Goal: Understand process/instructions: Learn how to perform a task or action

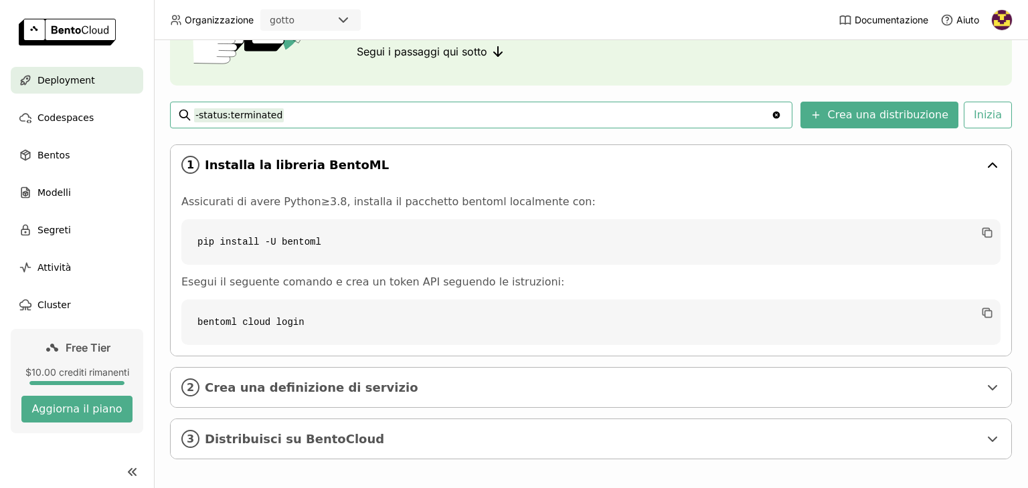
scroll to position [145, 0]
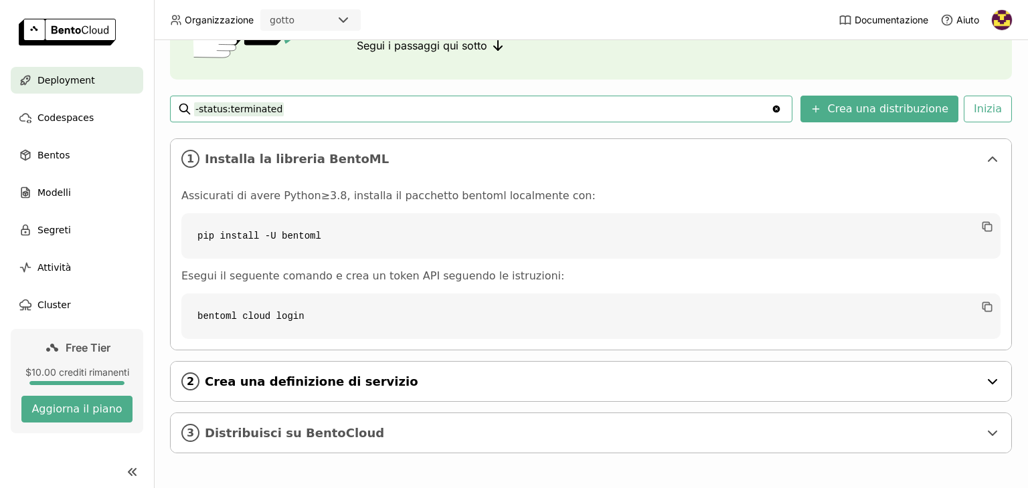
click at [346, 365] on div "2 Crea una definizione di servizio" at bounding box center [591, 381] width 840 height 39
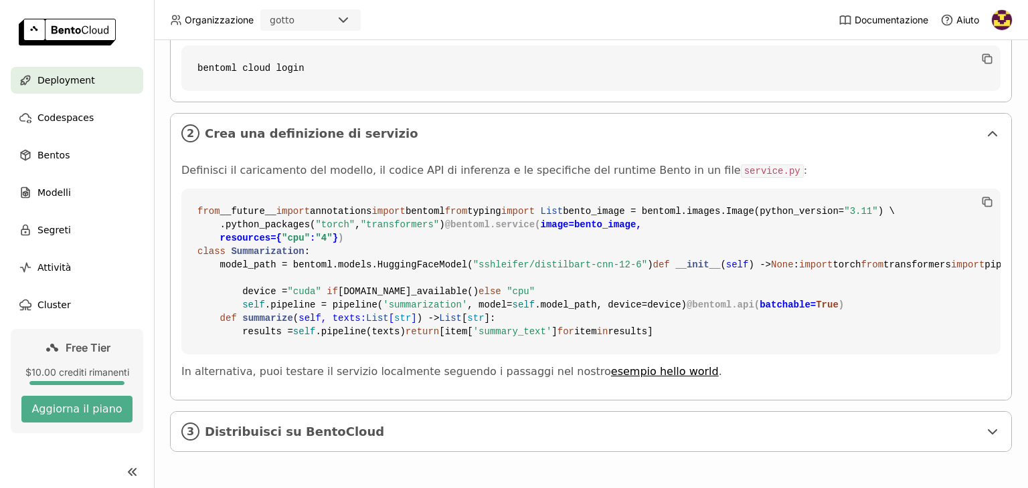
scroll to position [634, 0]
click at [331, 426] on span "Distribuisci su BentoCloud" at bounding box center [592, 432] width 774 height 15
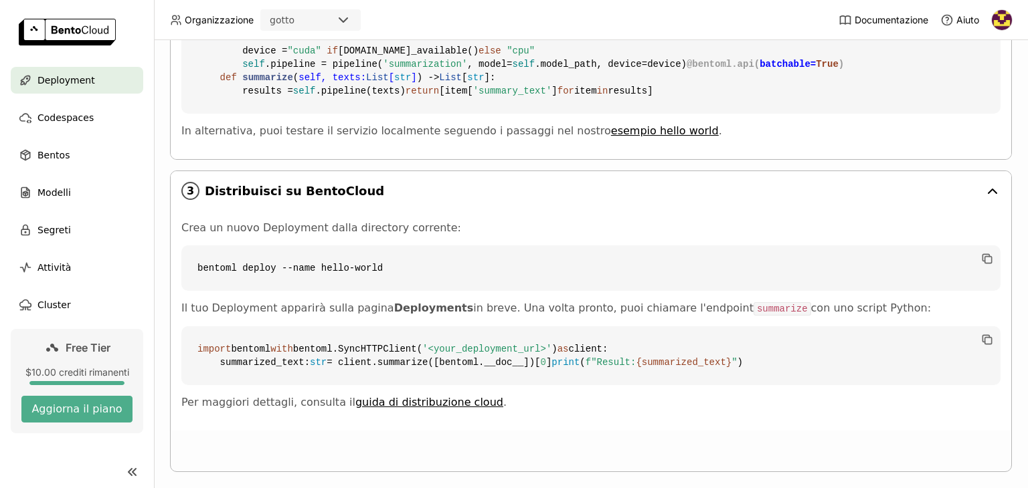
scroll to position [894, 0]
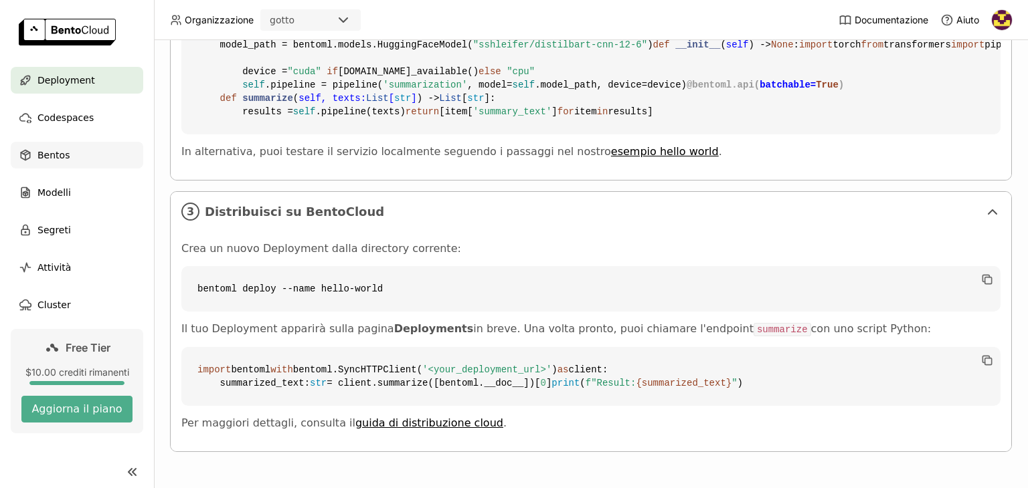
click at [69, 153] on div "Bentos" at bounding box center [77, 155] width 132 height 27
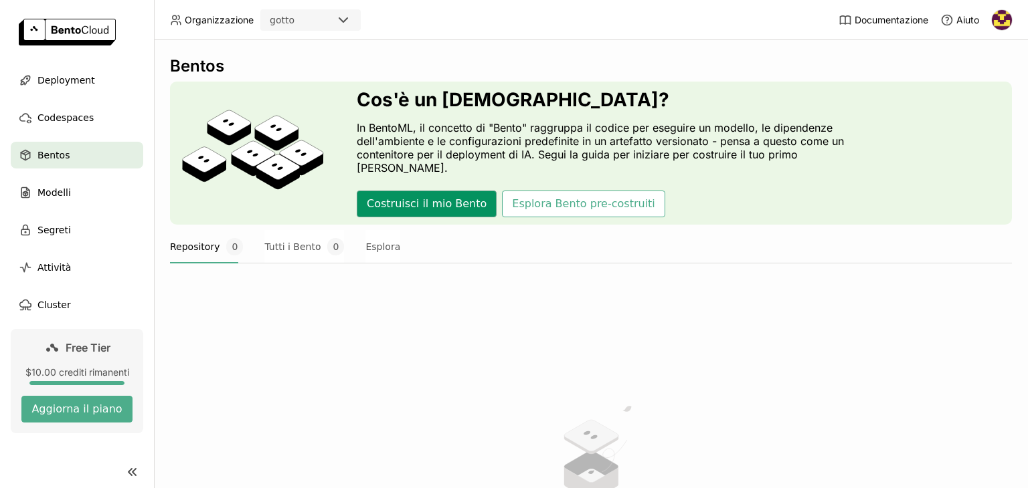
click at [452, 201] on button "Costruisci il mio Bento" at bounding box center [427, 204] width 140 height 27
click at [57, 106] on div "Codespaces" at bounding box center [77, 117] width 132 height 27
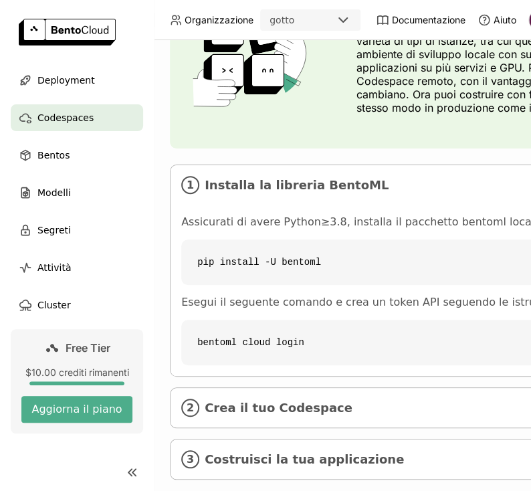
scroll to position [130, 0]
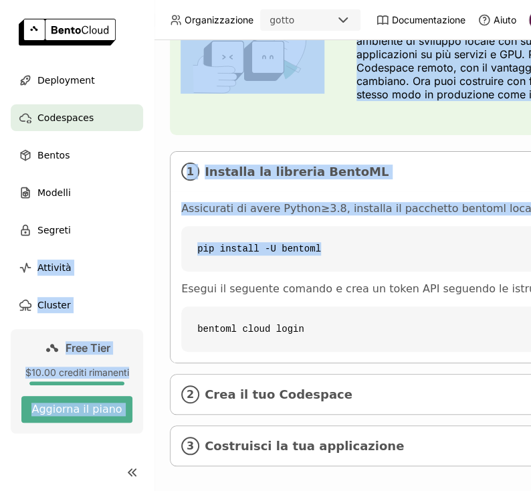
drag, startPoint x: 325, startPoint y: 248, endPoint x: 153, endPoint y: 232, distance: 173.4
click at [153, 232] on main "Deployment Codespaces Bentos Modelli Segreti Attività Cluster Free Tier $10.00 …" at bounding box center [265, 245] width 531 height 491
click at [250, 242] on code "pip install -U bentoml" at bounding box center [504, 248] width 646 height 45
click at [327, 240] on code "pip install -U bentoml" at bounding box center [504, 248] width 646 height 45
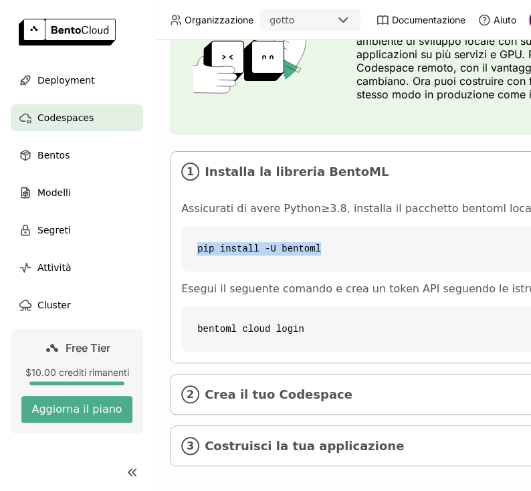
drag, startPoint x: 323, startPoint y: 245, endPoint x: 193, endPoint y: 246, distance: 129.8
click at [193, 246] on code "pip install -U bentoml" at bounding box center [504, 248] width 646 height 45
copy code "pip install -U bentoml"
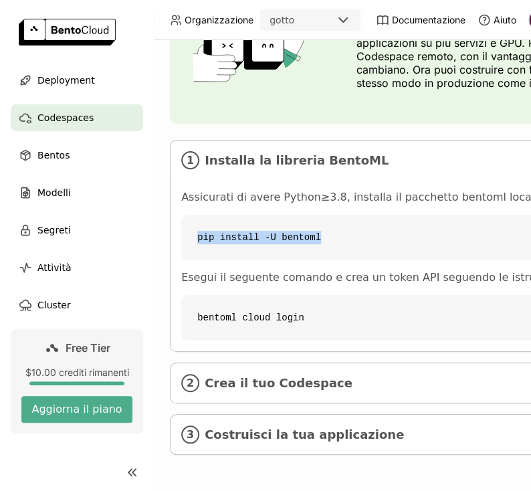
scroll to position [150, 0]
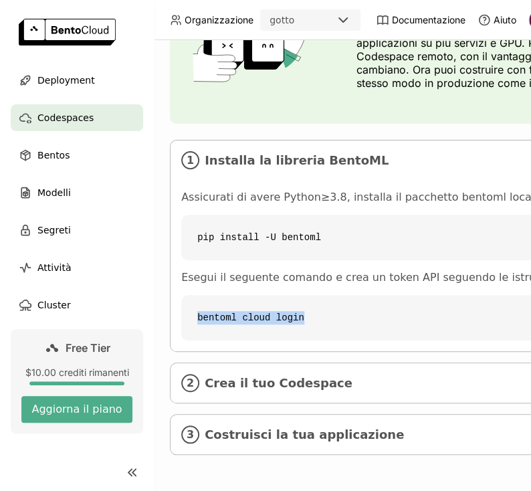
drag, startPoint x: 319, startPoint y: 293, endPoint x: 175, endPoint y: 301, distance: 144.1
click at [175, 301] on div "Assicurati di avere Python≥3.8, installa il pacchetto bentoml localmente con: p…" at bounding box center [505, 265] width 668 height 171
copy code "bentoml cloud login"
click at [359, 376] on span "Crea il tuo Codespace" at bounding box center [506, 383] width 602 height 15
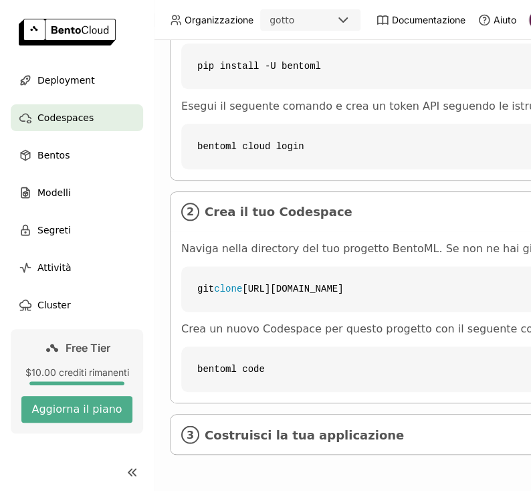
scroll to position [321, 0]
click at [278, 205] on span "Crea il tuo Codespace" at bounding box center [506, 212] width 602 height 15
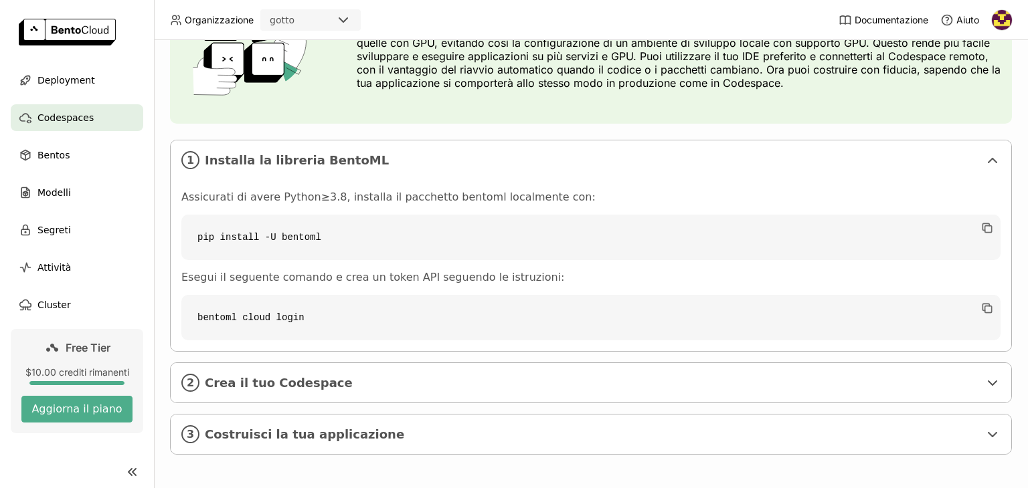
scroll to position [116, 0]
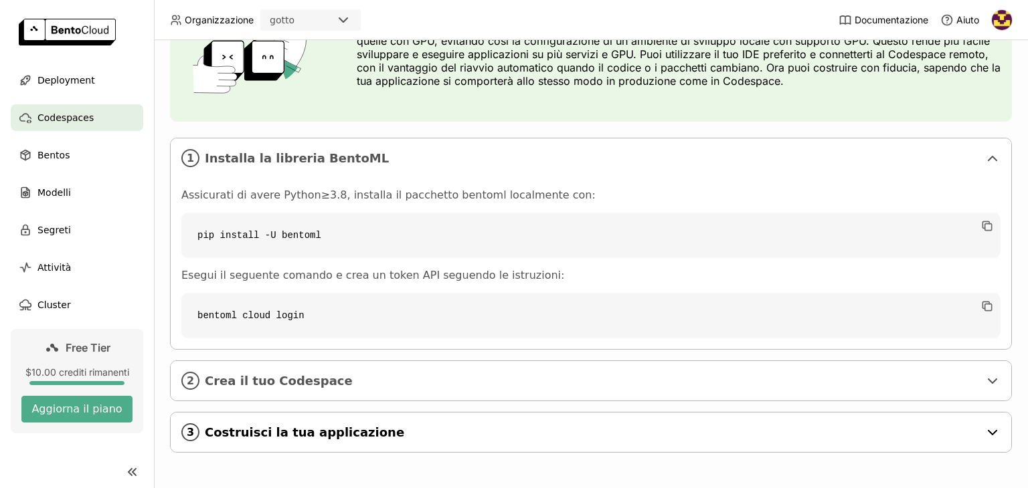
click at [479, 430] on span "Costruisci la tua applicazione" at bounding box center [592, 433] width 774 height 15
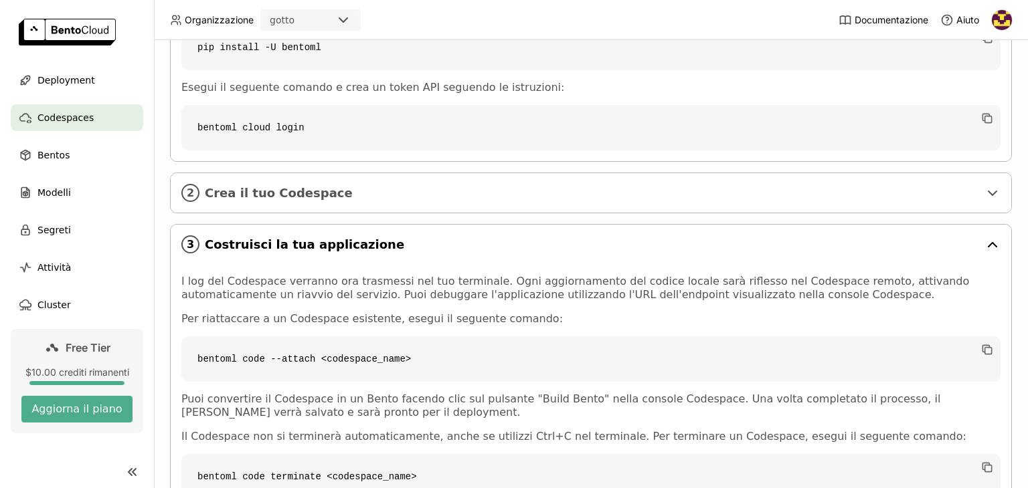
scroll to position [317, 0]
